Goal: Task Accomplishment & Management: Manage account settings

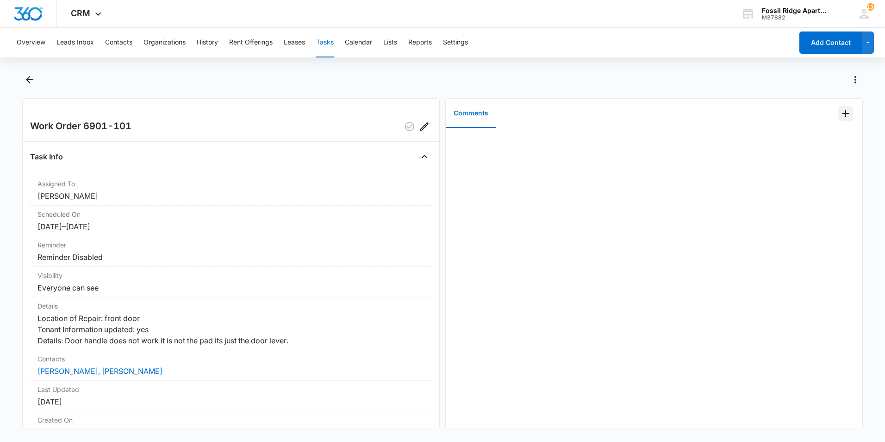
click at [843, 115] on icon "Add Comment" at bounding box center [846, 113] width 6 height 6
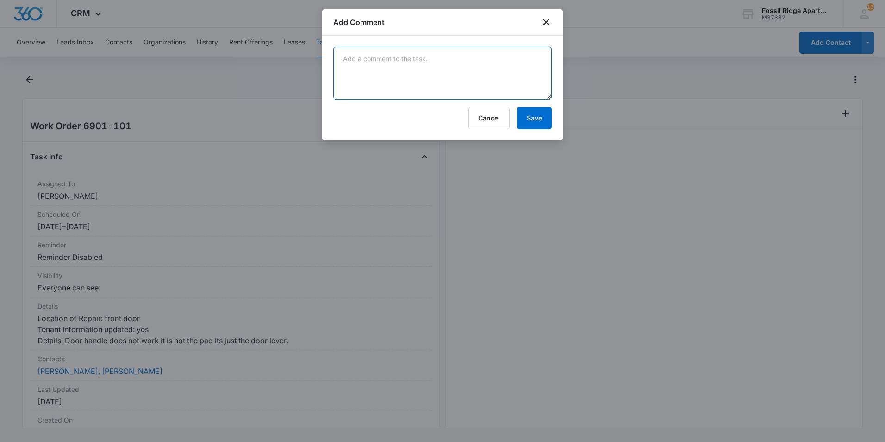
click at [456, 77] on textarea at bounding box center [442, 73] width 219 height 53
type textarea "C"
type textarea "Replaced the door handle with a new one."
click at [523, 119] on button "Save" at bounding box center [534, 118] width 35 height 22
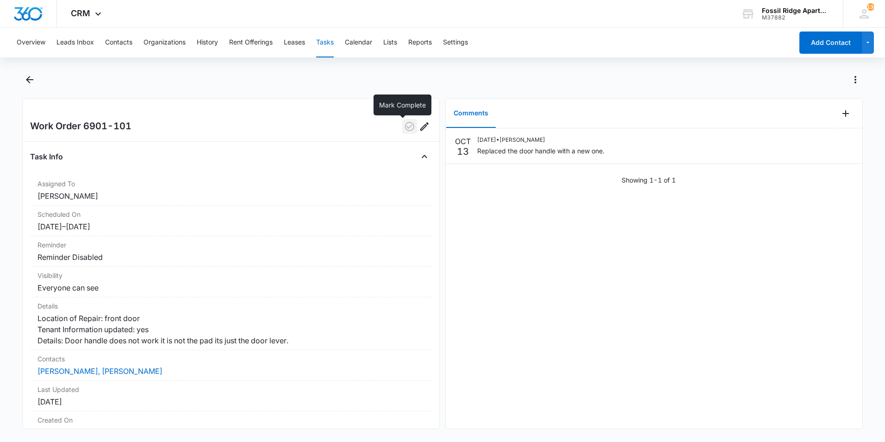
click at [404, 122] on icon "button" at bounding box center [409, 126] width 11 height 11
click at [30, 82] on icon "Back" at bounding box center [29, 79] width 11 height 11
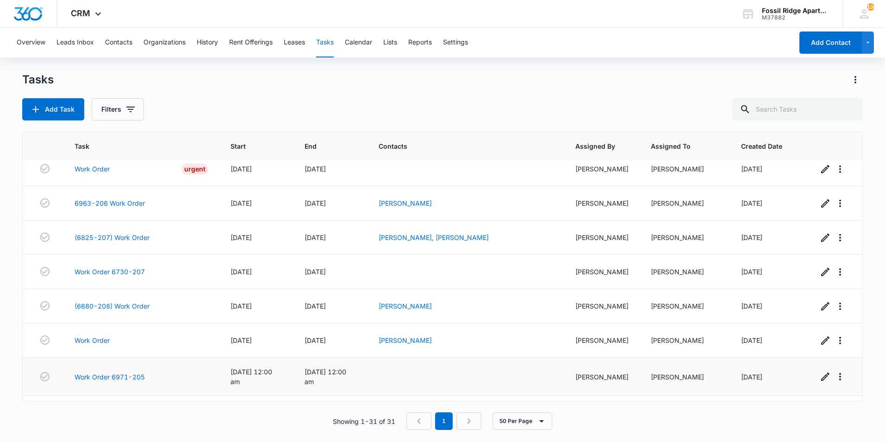
scroll to position [851, 0]
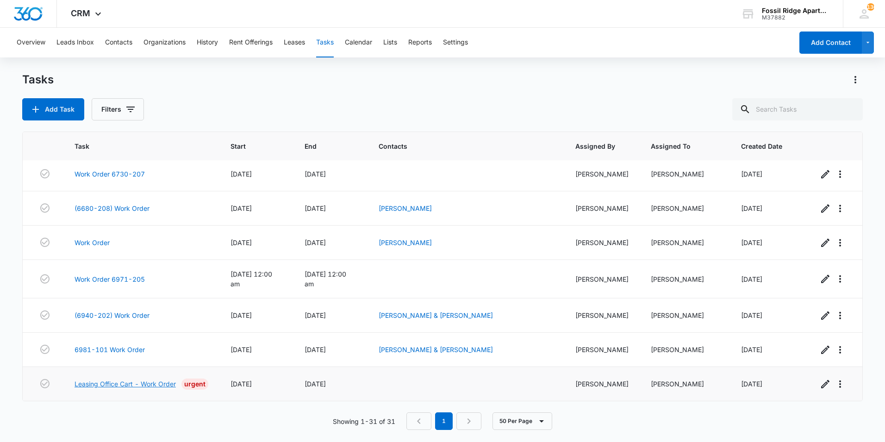
click at [121, 384] on link "Leasing Office Cart - Work Order" at bounding box center [125, 384] width 101 height 10
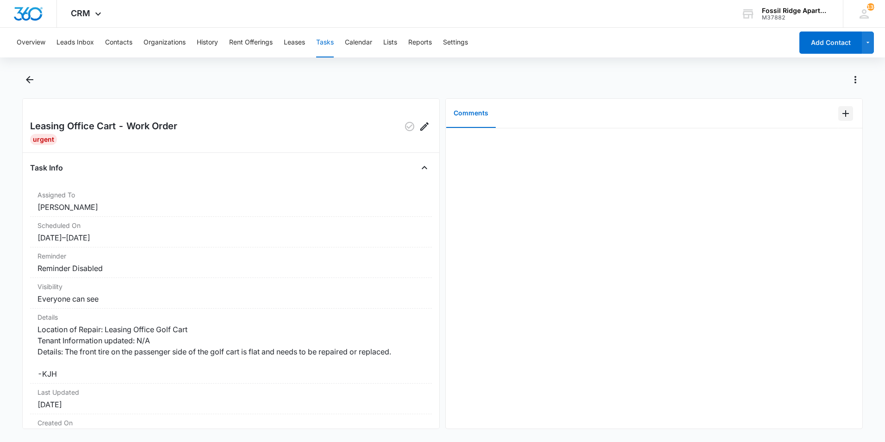
click at [842, 112] on icon "Add Comment" at bounding box center [846, 113] width 11 height 11
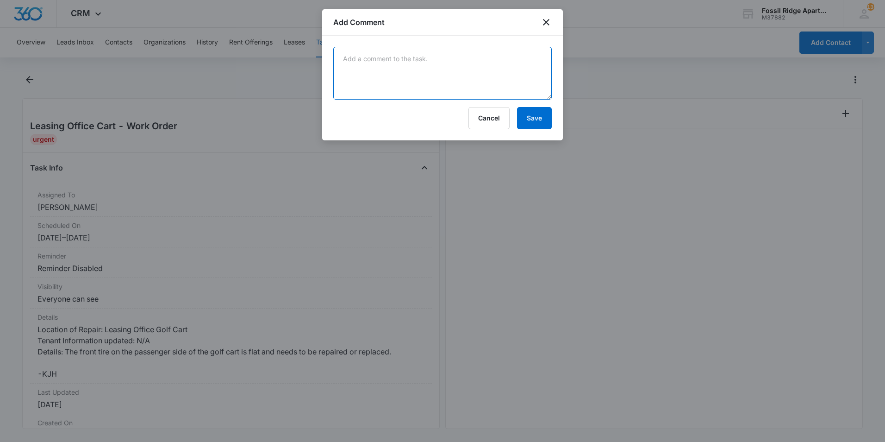
click at [509, 82] on textarea at bounding box center [442, 73] width 219 height 53
drag, startPoint x: 414, startPoint y: 59, endPoint x: 425, endPoint y: 56, distance: 10.6
click at [415, 59] on textarea "Changed 3 of the 4 tires and will replace the last one once the tires on order …" at bounding box center [442, 73] width 219 height 53
click at [435, 59] on textarea "Changed 3 of the 4 tires. and will replace the last one once the tires on order…" at bounding box center [442, 73] width 219 height 53
click at [549, 60] on textarea "Changed 3 of the 4 tires. We will replace the last one once the tires on order …" at bounding box center [442, 73] width 219 height 53
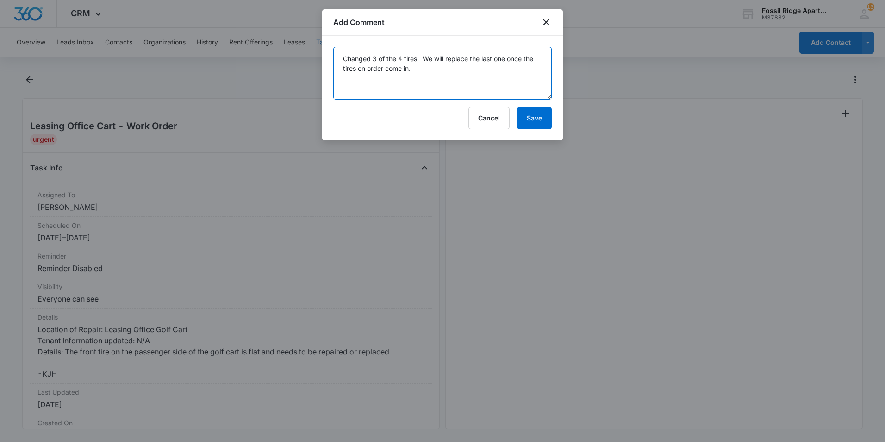
drag, startPoint x: 383, startPoint y: 69, endPoint x: 359, endPoint y: 75, distance: 24.6
click at [359, 75] on textarea "Changed 3 of the 4 tires. We will replace the last one once the tires on order …" at bounding box center [442, 73] width 219 height 53
type textarea "Changed 3 of the 4 tires. We will replace the last one once the tires come in."
drag, startPoint x: 533, startPoint y: 117, endPoint x: 534, endPoint y: 112, distance: 4.8
click at [533, 117] on button "Save" at bounding box center [534, 118] width 35 height 22
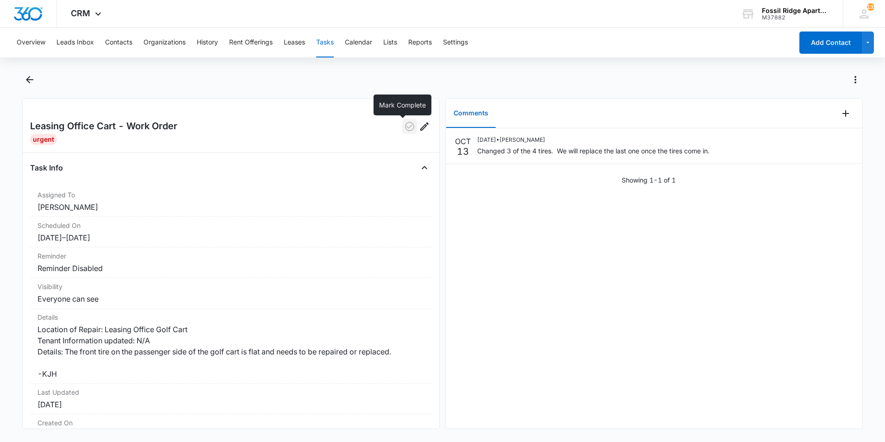
click at [404, 128] on icon "button" at bounding box center [409, 126] width 11 height 11
click at [29, 84] on icon "Back" at bounding box center [29, 79] width 11 height 11
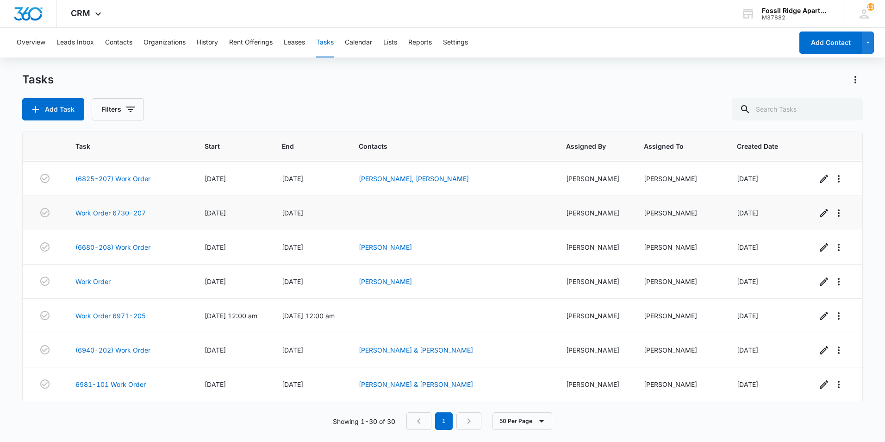
scroll to position [788, 0]
click at [121, 383] on link "6981-101 Work Order" at bounding box center [110, 384] width 70 height 10
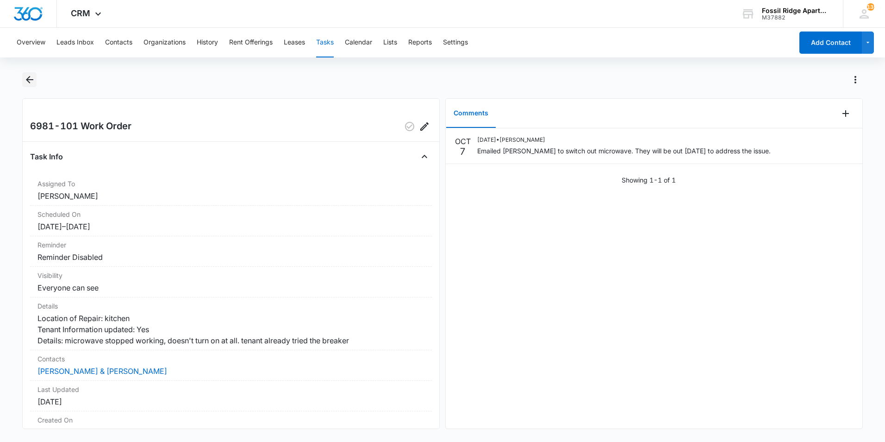
click at [34, 82] on icon "Back" at bounding box center [29, 79] width 11 height 11
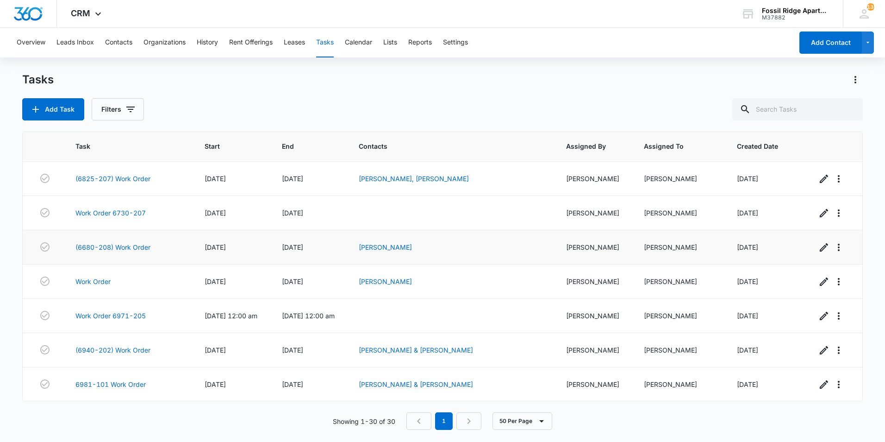
scroll to position [788, 0]
drag, startPoint x: 227, startPoint y: 257, endPoint x: 194, endPoint y: 307, distance: 60.1
click at [60, 410] on div "Task Start End Contacts Assigned By Assigned To Created Date Work Order 6790-10…" at bounding box center [442, 281] width 841 height 298
